Goal: Information Seeking & Learning: Learn about a topic

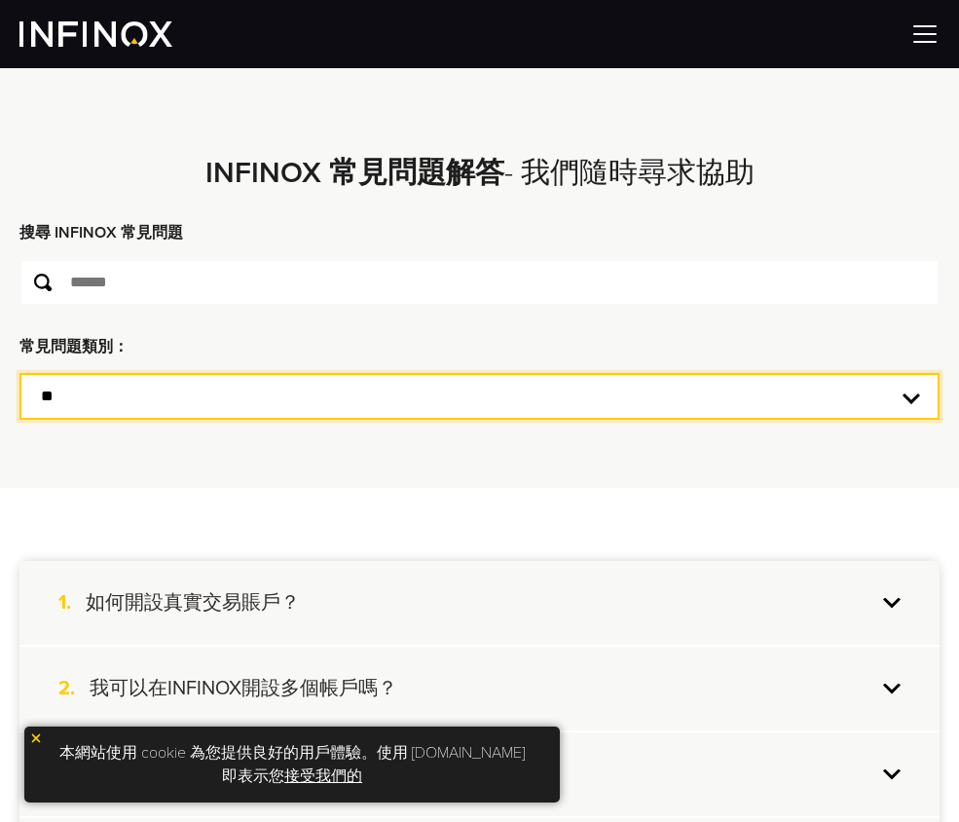
click at [202, 399] on select "**********" at bounding box center [479, 396] width 920 height 47
click at [19, 379] on select "**********" at bounding box center [479, 396] width 920 height 47
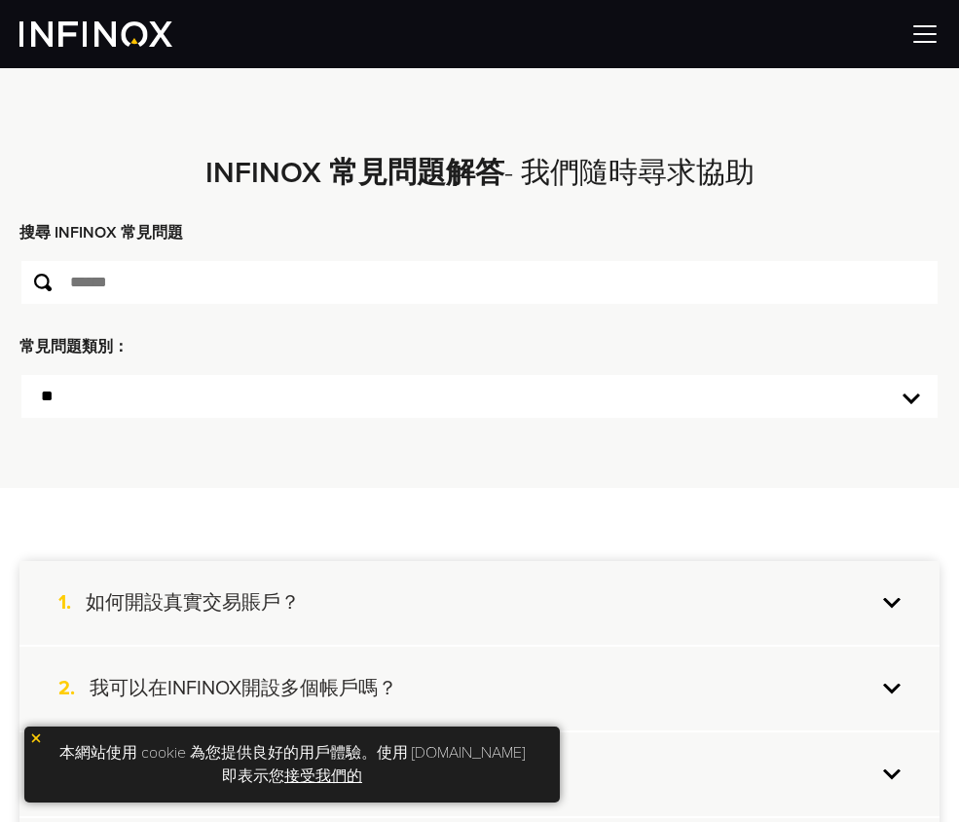
click at [315, 691] on h4 "我可以在INFINOX開設多個帳戶嗎？" at bounding box center [244, 688] width 308 height 25
click at [284, 773] on link "接受我們的" at bounding box center [323, 775] width 78 height 19
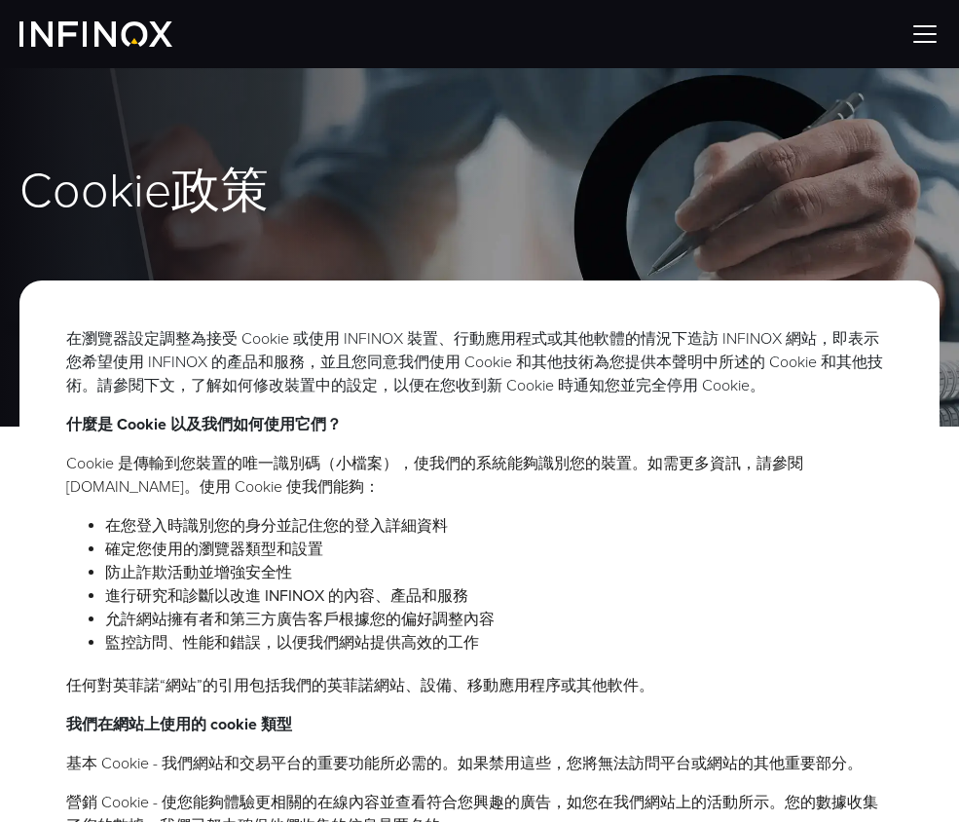
click at [572, 217] on h1 "Cookie政策" at bounding box center [479, 191] width 920 height 52
click at [425, 419] on div "在瀏覽器設定調整為接受 Cookie 或使用 INFINOX 裝置、行動應用程式或其他軟體的情況下造訪 INFINOX 網站，即表示您希望使用 INFINOX…" at bounding box center [479, 802] width 920 height 1044
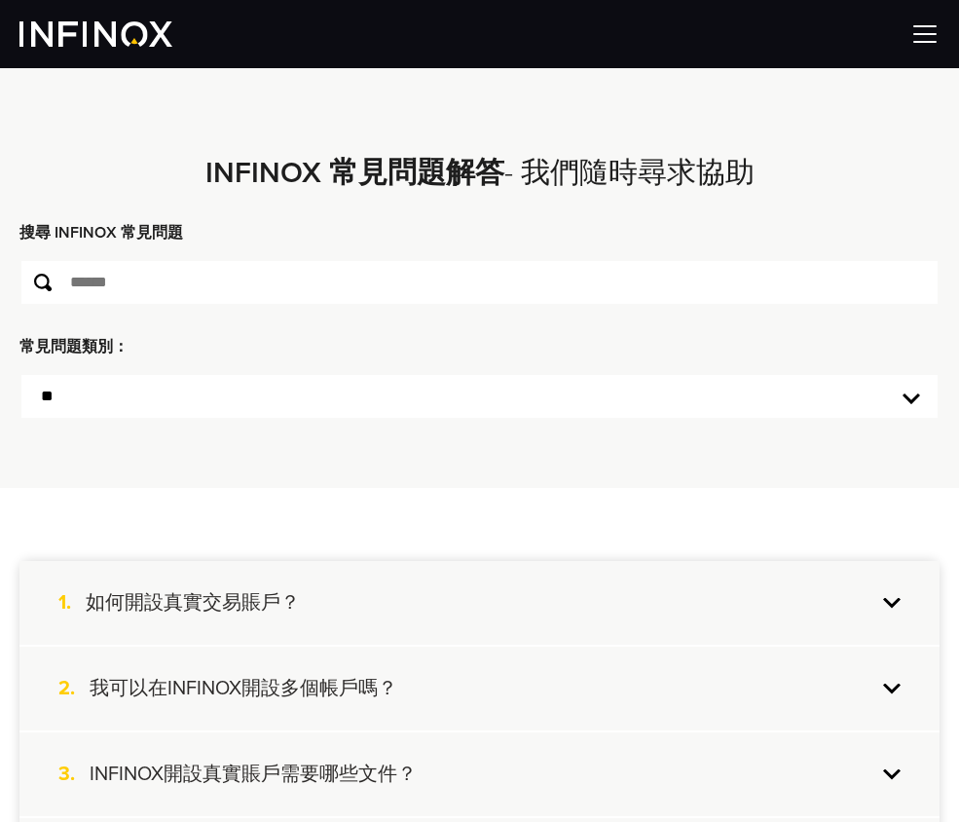
click at [245, 696] on h4 "我可以在INFINOX開設多個帳戶嗎？" at bounding box center [244, 688] width 308 height 25
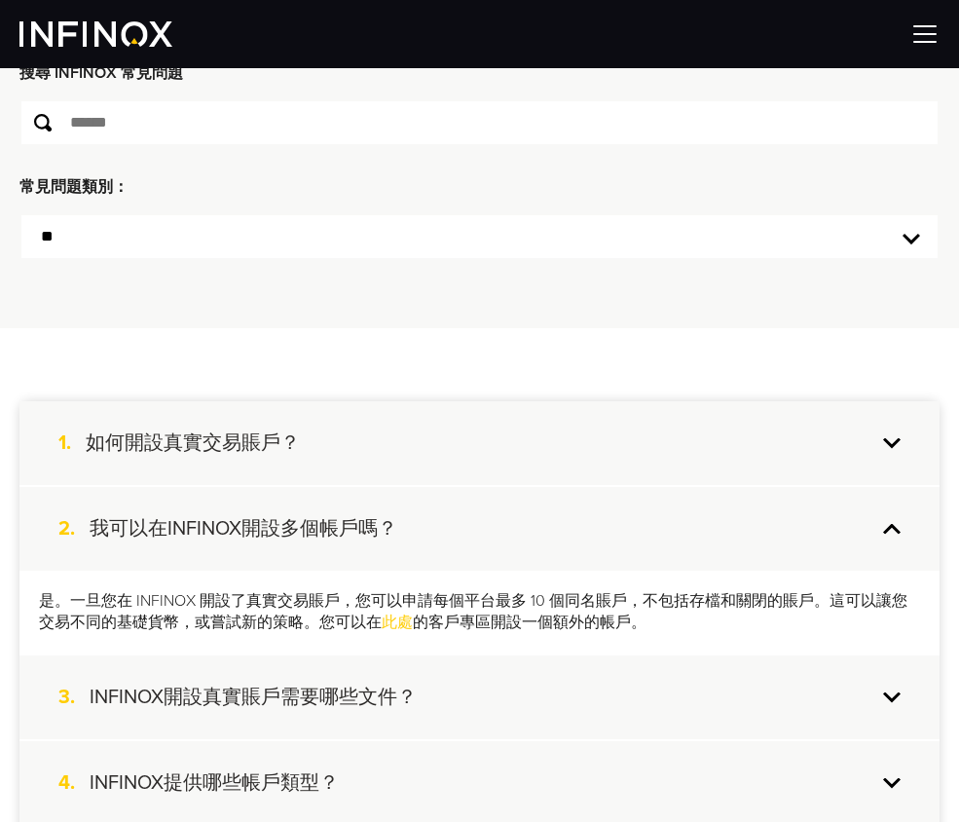
scroll to position [195, 0]
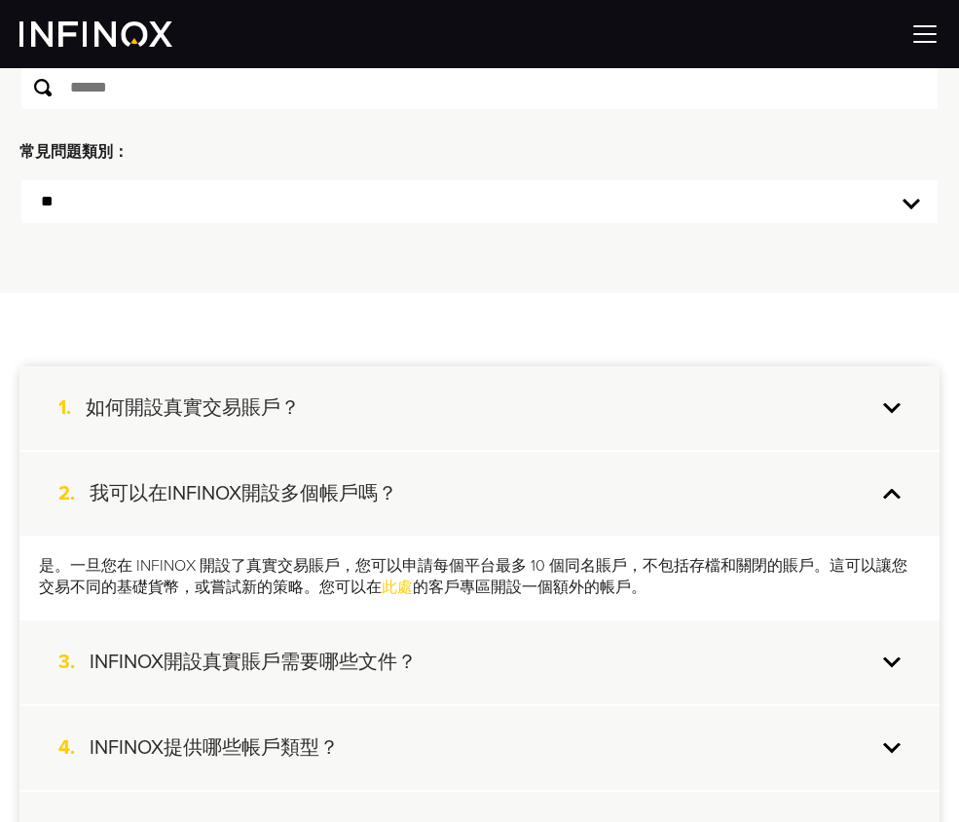
click at [239, 756] on h4 "INFINOX提供哪些帳戶類型？" at bounding box center [214, 747] width 249 height 25
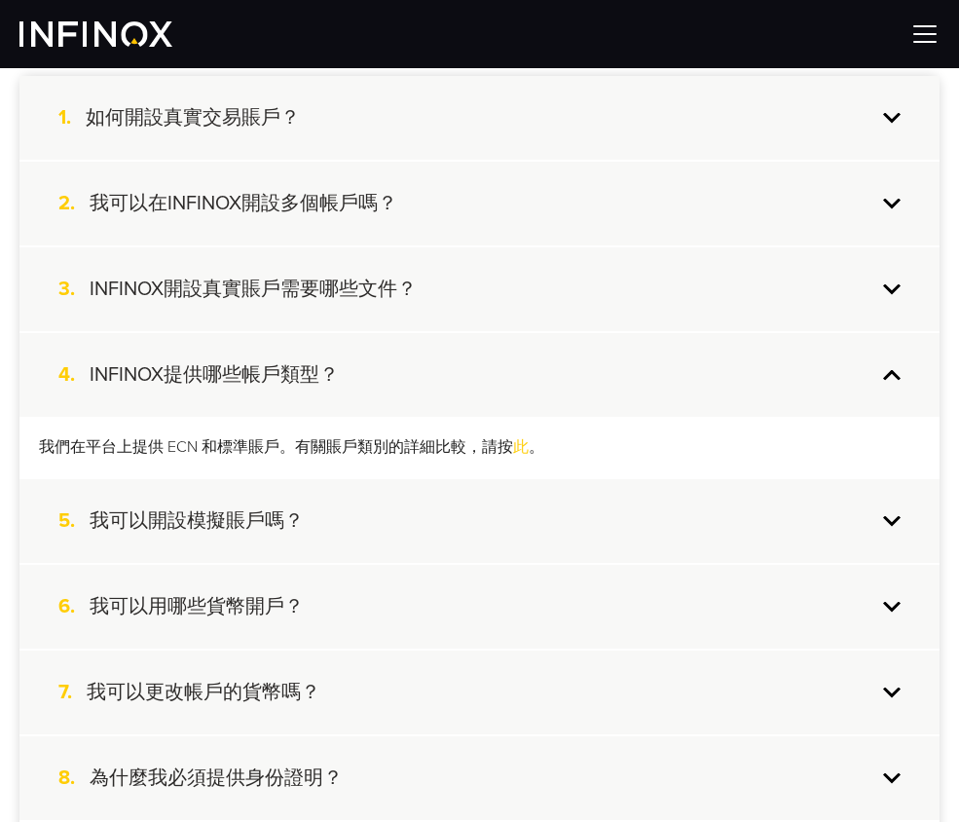
scroll to position [487, 0]
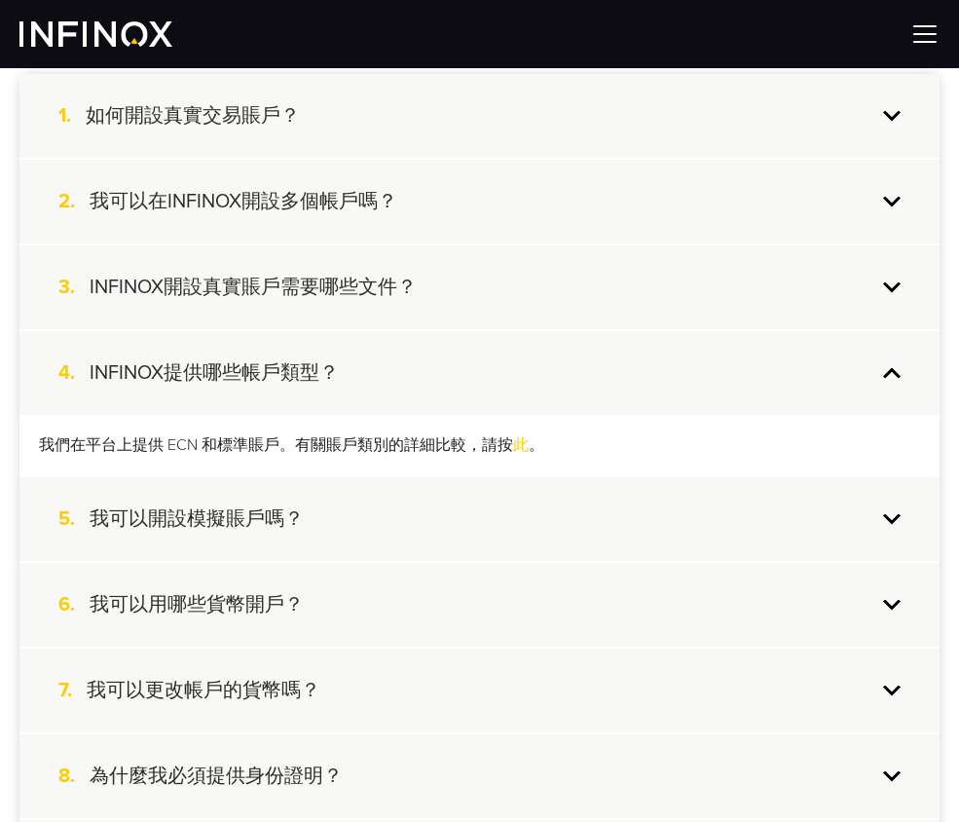
click at [520, 449] on link "此" at bounding box center [521, 444] width 16 height 19
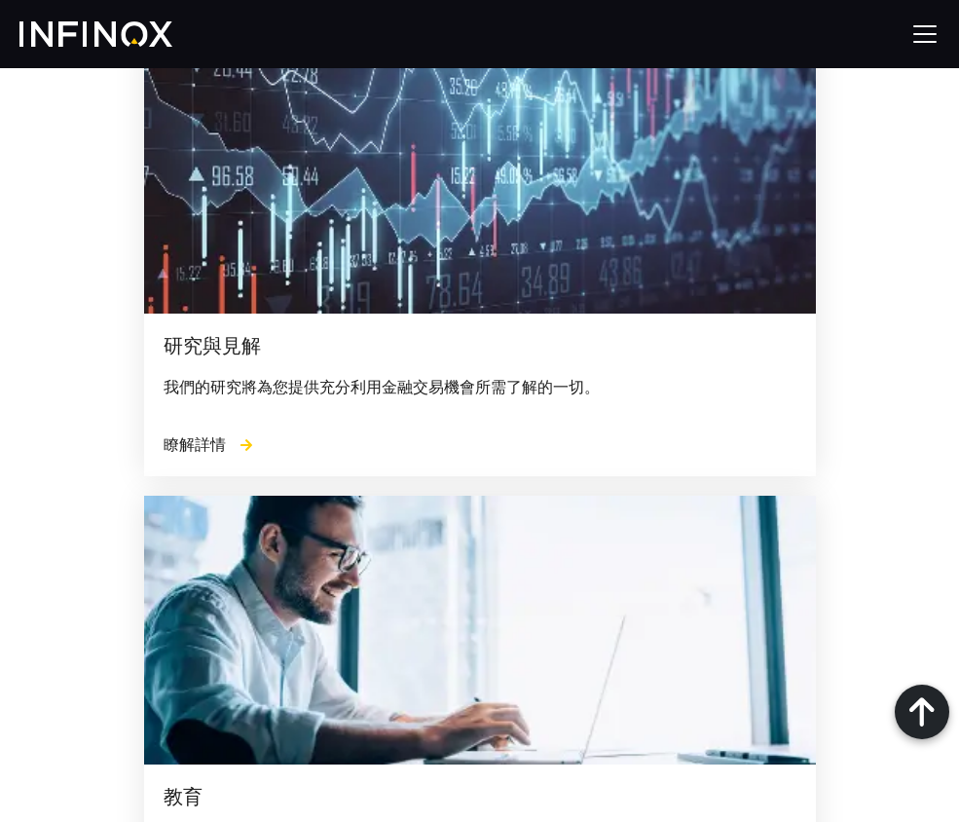
scroll to position [3101, 0]
